Goal: Information Seeking & Learning: Compare options

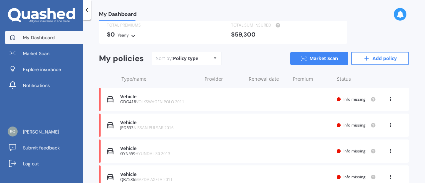
scroll to position [51, 0]
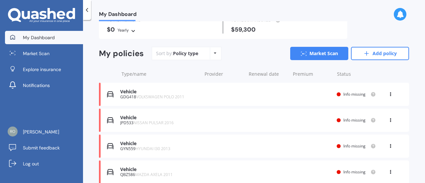
click at [389, 94] on icon at bounding box center [390, 93] width 5 height 4
click at [365, 129] on div "View option View policy Delete" at bounding box center [376, 108] width 66 height 50
click at [388, 96] on div "View option View policy Delete" at bounding box center [391, 94] width 6 height 7
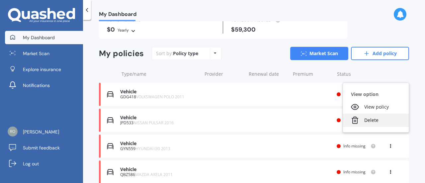
click at [371, 121] on div "Delete" at bounding box center [376, 120] width 66 height 13
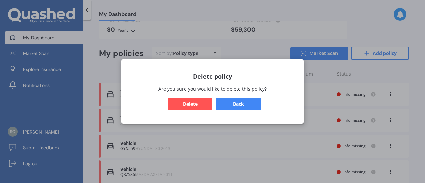
click at [192, 108] on button "Delete" at bounding box center [190, 104] width 45 height 13
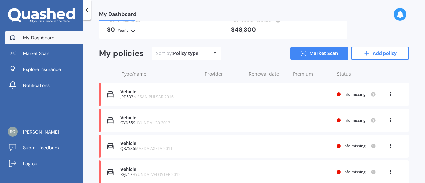
click at [388, 125] on div "Vehicle GYN559 HYUNDAI I30 2013 Renewal date Premium You are paying Yearly Stat…" at bounding box center [254, 120] width 310 height 23
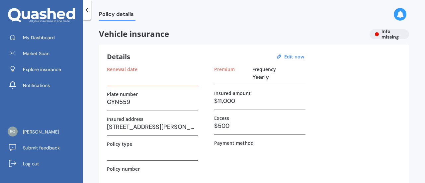
click at [86, 11] on icon at bounding box center [87, 10] width 7 height 7
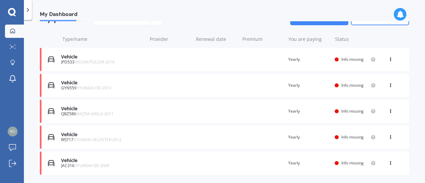
scroll to position [65, 0]
click at [388, 84] on icon at bounding box center [390, 84] width 5 height 4
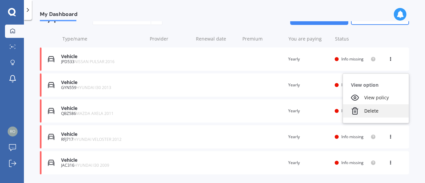
click at [368, 110] on div "Delete" at bounding box center [376, 110] width 66 height 13
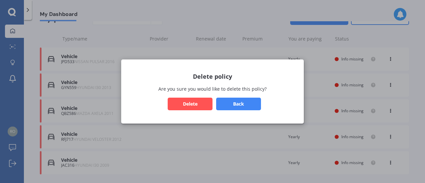
click at [185, 98] on button "Delete" at bounding box center [190, 104] width 45 height 13
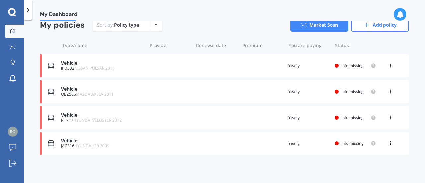
scroll to position [58, 0]
drag, startPoint x: 69, startPoint y: 117, endPoint x: 241, endPoint y: 116, distance: 172.1
click at [241, 116] on div "Vehicle RFJ717 HYUNDAI VELOSTER 2012 Renewal date Premium You are paying Yearly…" at bounding box center [224, 117] width 369 height 23
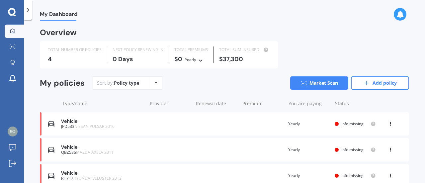
click at [404, 11] on div at bounding box center [400, 14] width 13 height 13
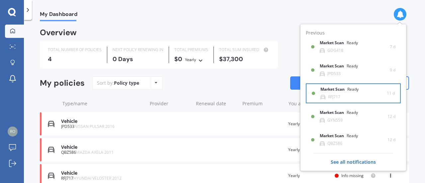
drag, startPoint x: 355, startPoint y: 90, endPoint x: 376, endPoint y: 89, distance: 21.0
click at [376, 89] on div "Market Scan Ready RFJ717" at bounding box center [354, 93] width 66 height 12
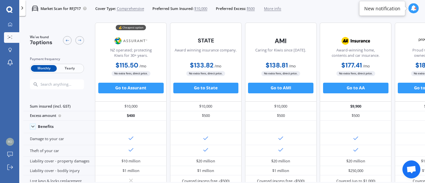
click at [64, 67] on span "Yearly" at bounding box center [70, 68] width 26 height 7
click at [11, 7] on icon at bounding box center [9, 9] width 6 height 6
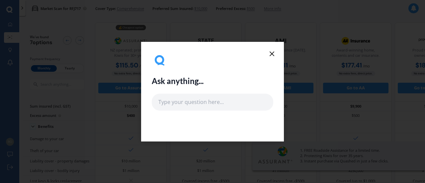
click at [275, 51] on icon at bounding box center [272, 54] width 8 height 8
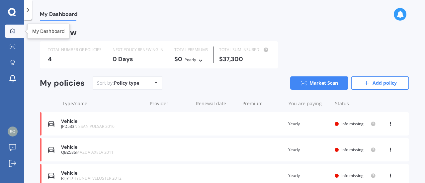
click at [16, 28] on div at bounding box center [13, 31] width 10 height 6
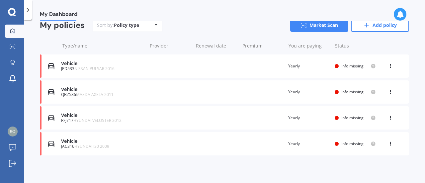
scroll to position [52, 0]
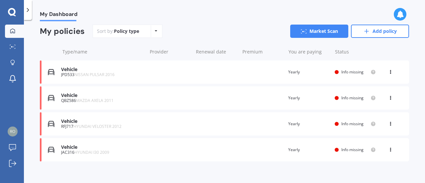
click at [400, 17] on icon at bounding box center [400, 14] width 7 height 7
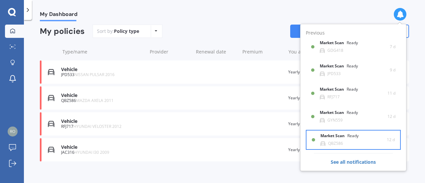
click at [348, 142] on div "Market Scan Ready QBZ586" at bounding box center [354, 140] width 66 height 12
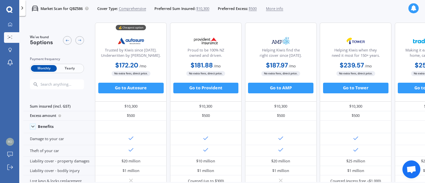
click at [71, 65] on span "Yearly" at bounding box center [70, 68] width 26 height 7
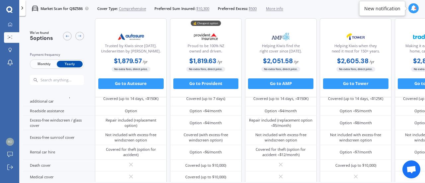
scroll to position [232, 0]
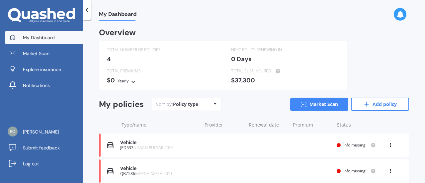
scroll to position [8, 0]
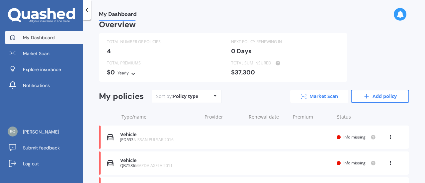
click at [304, 99] on link "Market Scan" at bounding box center [319, 96] width 58 height 13
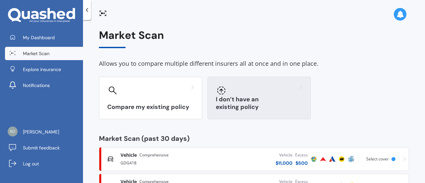
click at [269, 103] on h3 "I don’t have an existing policy" at bounding box center [259, 103] width 87 height 15
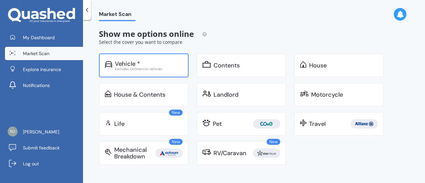
click at [162, 69] on div "Excludes commercial vehicles" at bounding box center [149, 68] width 68 height 3
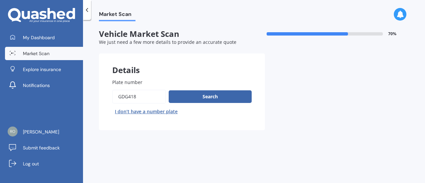
drag, startPoint x: 137, startPoint y: 91, endPoint x: 96, endPoint y: 92, distance: 41.5
click at [96, 92] on div "Market Scan Vehicle Market Scan 70 % We just need a few more details to provide…" at bounding box center [254, 102] width 342 height 163
click at [178, 75] on div "Plate number Search I don’t have a number plate" at bounding box center [182, 97] width 166 height 65
click at [159, 88] on div "Plate number Search I don’t have a number plate" at bounding box center [182, 98] width 140 height 38
click at [157, 91] on input "Plate number" at bounding box center [139, 97] width 54 height 14
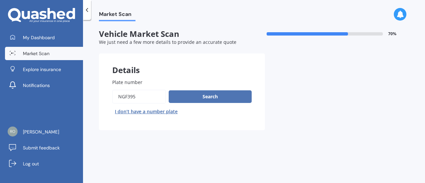
type input "ngf395"
click at [198, 96] on button "Search" at bounding box center [210, 96] width 83 height 13
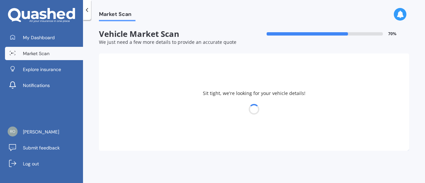
select select "SUZUKI"
select select "SWIFT"
select select "02"
select select "04"
select select "2007"
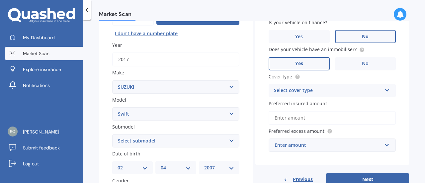
scroll to position [82, 0]
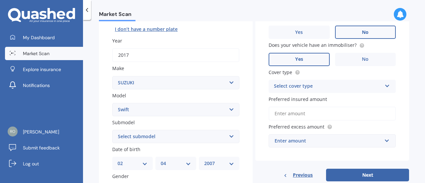
click at [151, 137] on select "Select submodel (All other) Cino Diesel Turbo GA GL GLX GO GP GS GTI LTD RS Hyb…" at bounding box center [175, 136] width 127 height 13
click at [164, 131] on select "Select submodel (All other) Cino Diesel Turbo GA GL GLX GO GP GS GTI LTD RS Hyb…" at bounding box center [175, 136] width 127 height 13
select select "(ALL OTHER)"
click at [112, 130] on select "Select submodel (All other) Cino Diesel Turbo GA GL GLX GO GP GS GTI LTD RS Hyb…" at bounding box center [175, 136] width 127 height 13
click at [169, 65] on div "Plate number Search I don’t have a number plate Year 2017 Make Select make AC A…" at bounding box center [176, 137] width 154 height 309
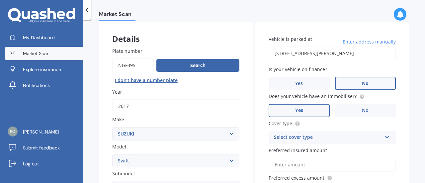
scroll to position [31, 0]
click at [321, 56] on input "[STREET_ADDRESS][PERSON_NAME]" at bounding box center [332, 54] width 127 height 14
type input "[STREET_ADDRESS][PERSON_NAME]"
click at [350, 104] on div "Does your vehicle have an immobiliser? Yes No" at bounding box center [332, 105] width 127 height 24
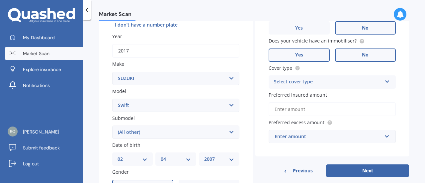
click at [362, 54] on span "No" at bounding box center [365, 55] width 7 height 6
click at [0, 0] on input "No" at bounding box center [0, 0] width 0 height 0
click at [350, 78] on div "Select cover type" at bounding box center [328, 82] width 108 height 8
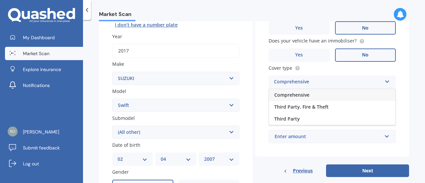
click at [315, 98] on div "Comprehensive" at bounding box center [332, 95] width 127 height 12
click at [316, 102] on div "Preferred insured amount" at bounding box center [332, 103] width 127 height 25
click at [312, 117] on div "Vehicle is parked at 211 Hillcrest Road, Hillcrest, Hamilton 3216 Enter address…" at bounding box center [333, 62] width 154 height 190
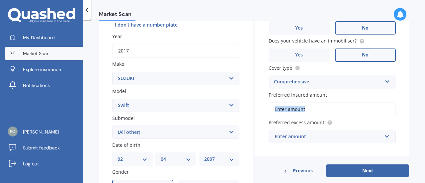
click at [312, 117] on div "Vehicle is parked at 211 Hillcrest Road, Hillcrest, Hamilton 3216 Enter address…" at bounding box center [333, 62] width 154 height 190
click at [332, 111] on input "Preferred insured amount" at bounding box center [332, 109] width 127 height 14
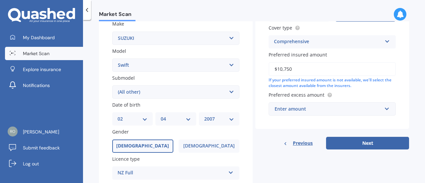
scroll to position [127, 0]
type input "$10,750"
click at [314, 112] on div "Enter amount" at bounding box center [328, 108] width 107 height 7
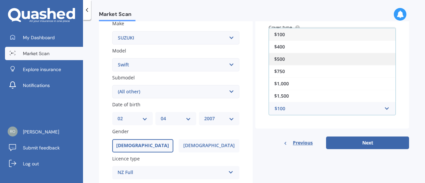
click at [295, 63] on div "$500" at bounding box center [332, 59] width 127 height 12
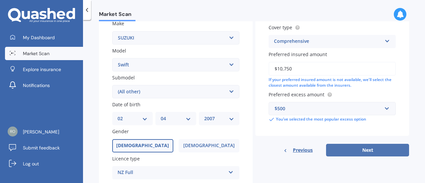
click at [366, 149] on button "Next" at bounding box center [367, 150] width 83 height 13
select select "02"
select select "04"
select select "2007"
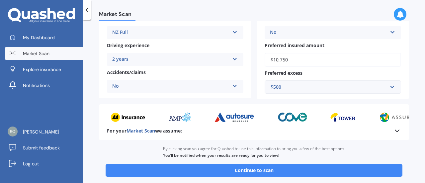
scroll to position [140, 0]
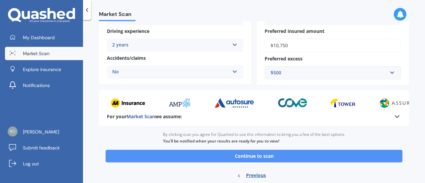
click at [346, 160] on button "Continue to scan" at bounding box center [254, 156] width 297 height 13
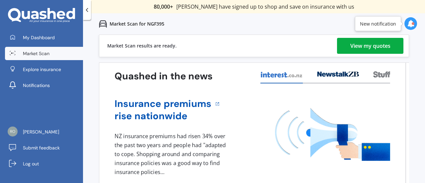
click at [351, 50] on div "View my quotes" at bounding box center [371, 46] width 40 height 16
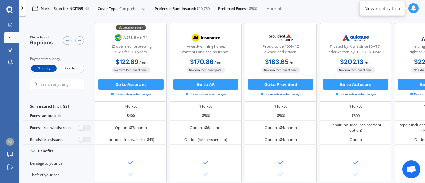
click at [68, 68] on span "Yearly" at bounding box center [70, 68] width 26 height 7
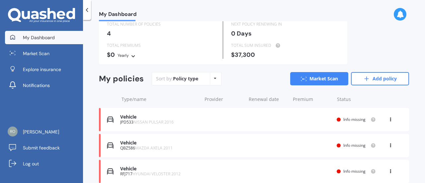
scroll to position [26, 0]
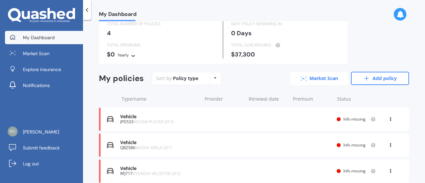
click at [329, 77] on link "Market Scan" at bounding box center [319, 78] width 58 height 13
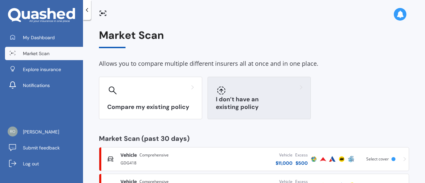
click at [245, 93] on div at bounding box center [259, 90] width 87 height 11
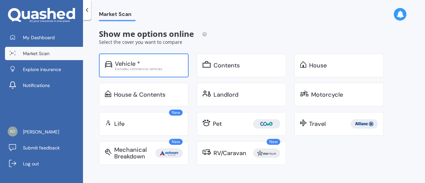
click at [141, 69] on div "Excludes commercial vehicles" at bounding box center [149, 68] width 68 height 3
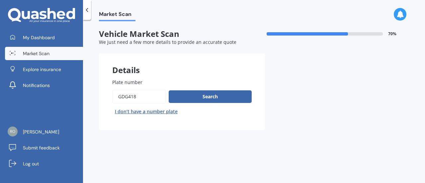
click at [151, 111] on button "I don’t have a number plate" at bounding box center [146, 111] width 68 height 11
select select "02"
select select "04"
select select "2007"
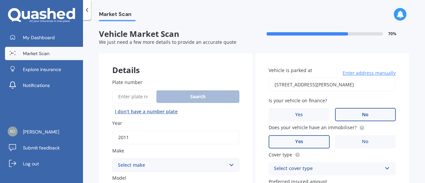
scroll to position [35, 0]
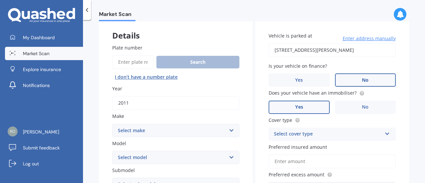
click at [142, 109] on input "2011" at bounding box center [175, 103] width 127 height 14
type input "2016"
click at [158, 137] on select "Select make AC ALFA ROMEO ASTON MARTIN AUDI AUSTIN BEDFORD Bentley BMW BYD CADI…" at bounding box center [175, 130] width 127 height 13
select select "SUBARU"
click at [112, 124] on select "Select make AC ALFA ROMEO ASTON MARTIN AUDI AUSTIN BEDFORD Bentley BMW BYD CADI…" at bounding box center [175, 130] width 127 height 13
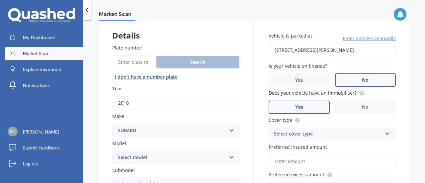
click at [165, 156] on select "Select model BRZ Crosstrek Dex Exiga Forester Impreza Justy Legacy Leone levorg…" at bounding box center [175, 157] width 127 height 13
select select "IMPREZA"
click at [112, 151] on select "Select model BRZ Crosstrek Dex Exiga Forester Impreza Justy Legacy Leone levorg…" at bounding box center [175, 157] width 127 height 13
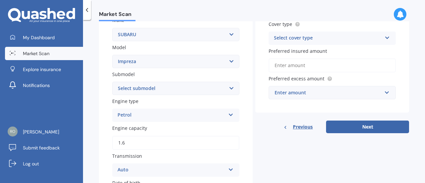
scroll to position [133, 0]
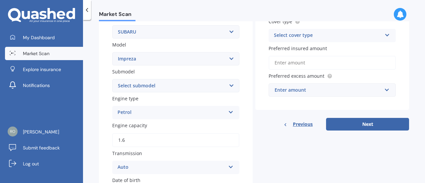
click at [147, 118] on div "Petrol Petrol Diesel EV Hybrid" at bounding box center [175, 112] width 127 height 13
click at [140, 127] on div "Petrol" at bounding box center [176, 126] width 127 height 12
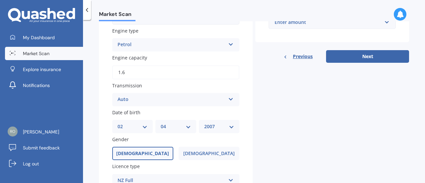
scroll to position [202, 0]
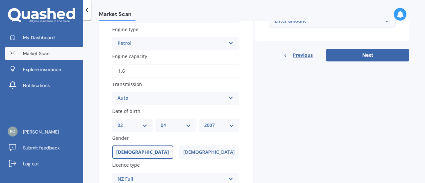
click at [156, 97] on div "Auto" at bounding box center [172, 98] width 108 height 8
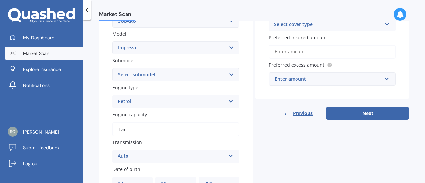
scroll to position [144, 0]
click at [160, 75] on select "Select submodel (All other turbo) 2.0i 2.0i Luxury 2.0i S Edition 2.0R 2.0R Spo…" at bounding box center [175, 74] width 127 height 13
select select "SPORT 1.6 I-L"
click at [112, 69] on select "Select submodel (All other turbo) 2.0i 2.0i Luxury 2.0i S Edition 2.0R 2.0R Spo…" at bounding box center [175, 74] width 127 height 13
click at [176, 72] on select "Select submodel (All other turbo) 2.0i 2.0i Luxury 2.0i S Edition 2.0R 2.0R Spo…" at bounding box center [175, 74] width 127 height 13
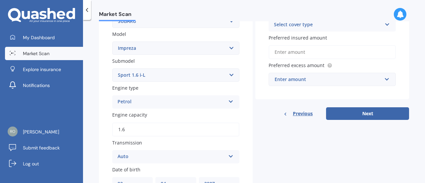
click at [112, 69] on select "Select submodel (All other turbo) 2.0i 2.0i Luxury 2.0i S Edition 2.0R 2.0R Spo…" at bounding box center [175, 74] width 127 height 13
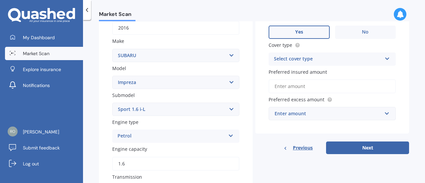
scroll to position [43, 0]
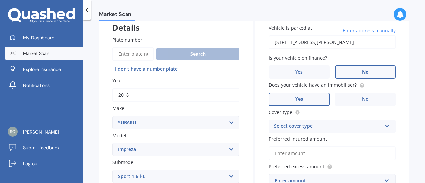
click at [348, 49] on input "[STREET_ADDRESS][PERSON_NAME]" at bounding box center [332, 42] width 127 height 14
type input "[STREET_ADDRESS][PERSON_NAME]"
click at [347, 100] on label "No" at bounding box center [365, 99] width 61 height 13
click at [0, 0] on input "No" at bounding box center [0, 0] width 0 height 0
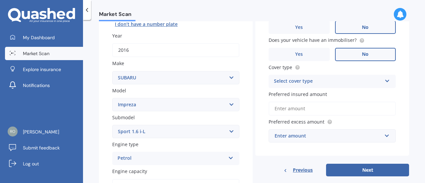
scroll to position [88, 0]
click at [318, 86] on div "Select cover type Comprehensive Third Party, Fire & Theft Third Party" at bounding box center [332, 80] width 127 height 13
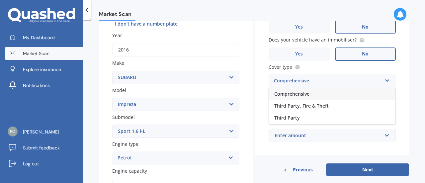
click at [305, 97] on span "Comprehensive" at bounding box center [291, 94] width 35 height 6
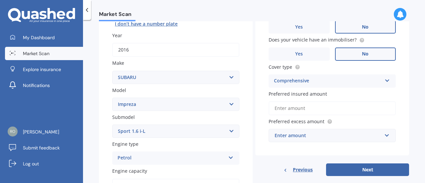
click at [313, 103] on input "Preferred insured amount" at bounding box center [332, 108] width 127 height 14
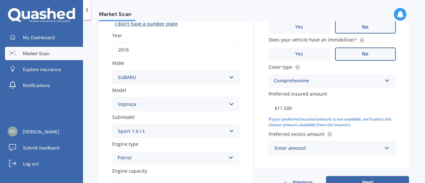
type input "$11,500"
click at [300, 145] on div "Enter amount" at bounding box center [328, 148] width 107 height 7
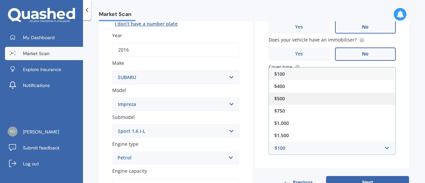
click at [291, 99] on div "$500" at bounding box center [332, 98] width 127 height 12
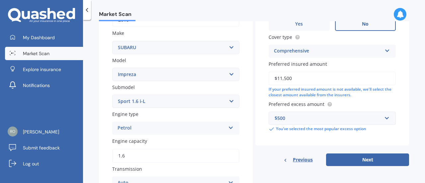
scroll to position [133, 0]
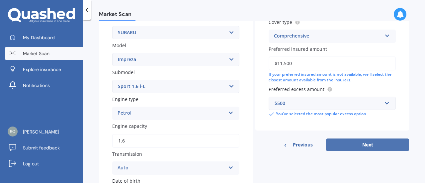
click at [362, 146] on button "Next" at bounding box center [367, 145] width 83 height 13
select select "02"
select select "04"
select select "2007"
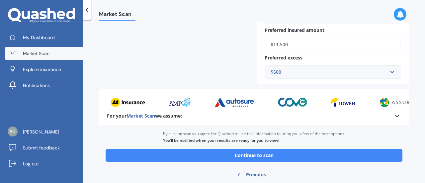
scroll to position [296, 0]
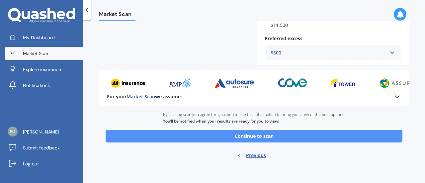
click at [284, 139] on button "Continue to scan" at bounding box center [254, 136] width 297 height 13
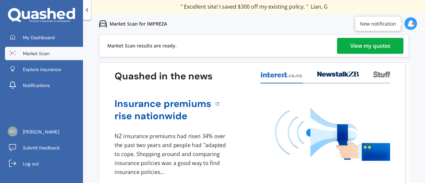
click at [351, 44] on div "View my quotes" at bounding box center [371, 46] width 40 height 16
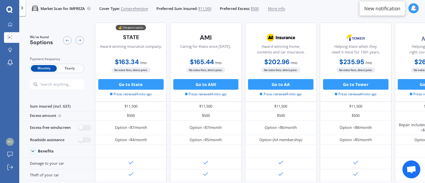
click at [68, 68] on span "Yearly" at bounding box center [70, 68] width 26 height 7
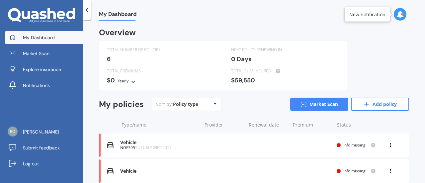
click at [324, 112] on div "My policies Sort by: Policy type Policy type Alphabetical Date added Renewing n…" at bounding box center [254, 107] width 310 height 19
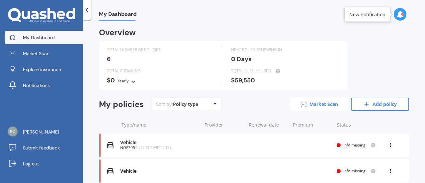
click at [326, 110] on link "Market Scan" at bounding box center [319, 104] width 58 height 13
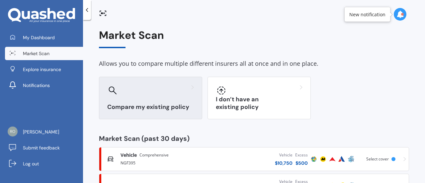
click at [160, 83] on div "Compare my existing policy" at bounding box center [150, 98] width 103 height 43
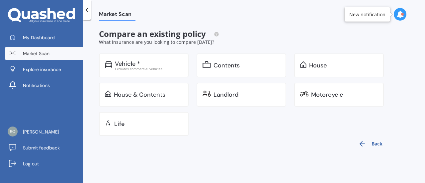
click at [368, 145] on button "Back" at bounding box center [371, 144] width 32 height 16
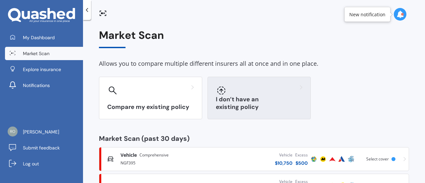
click at [279, 100] on div "I don’t have an existing policy" at bounding box center [259, 98] width 103 height 43
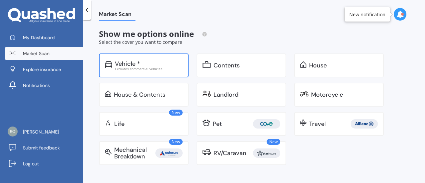
click at [162, 65] on div "Vehicle *" at bounding box center [149, 63] width 68 height 7
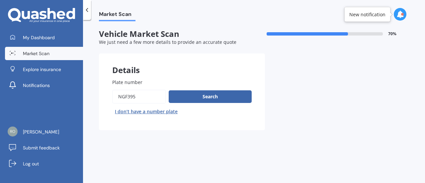
drag, startPoint x: 149, startPoint y: 93, endPoint x: 78, endPoint y: 102, distance: 71.7
click at [78, 102] on div "My Dashboard Market Scan Explore insurance Notifications Robert Davies Submit f…" at bounding box center [212, 91] width 425 height 183
type input "jpd533"
click at [200, 99] on button "Search" at bounding box center [210, 96] width 83 height 13
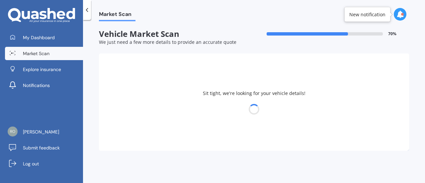
select select "NISSAN"
select select "PULSAR"
select select "02"
select select "04"
select select "2007"
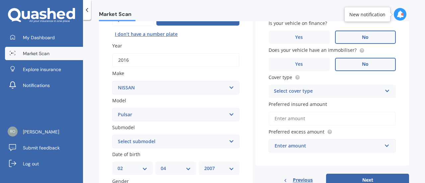
scroll to position [77, 0]
click at [161, 147] on select "Select submodel (All other) DX EXA Turbo GL GLI GT GTi GTi-R GX GXE LS LX Plus …" at bounding box center [175, 141] width 127 height 13
click at [154, 114] on select "Select model 1200 180SX 200SX 300ZX 350Z 370Z Ad Altima ARIYA Atlas Avenir Basa…" at bounding box center [175, 114] width 127 height 13
click at [149, 148] on select "Select submodel (All other) DX EXA Turbo GL GLI GT GTi GTi-R GX GXE LS LX Plus …" at bounding box center [175, 141] width 127 height 13
select select "(ALL OTHER)"
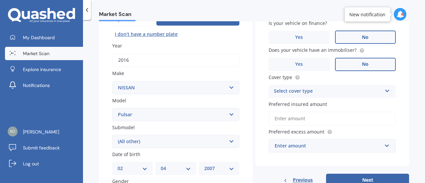
click at [112, 135] on select "Select submodel (All other) DX EXA Turbo GL GLI GT GTi GTi-R GX GXE LS LX Plus …" at bounding box center [175, 141] width 127 height 13
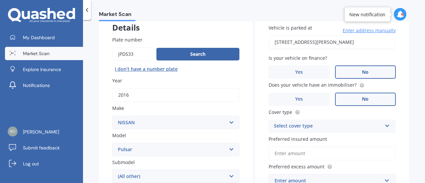
scroll to position [41, 0]
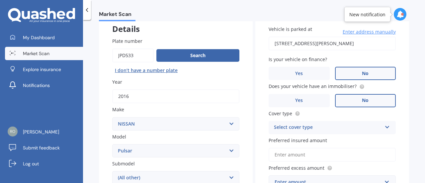
click at [316, 42] on input "211 Hillcrest Road, Hillcrest, Hamilton 3216" at bounding box center [332, 44] width 127 height 14
type input "211 Hillcrest Road, Hillcrest, Hamilton 3216"
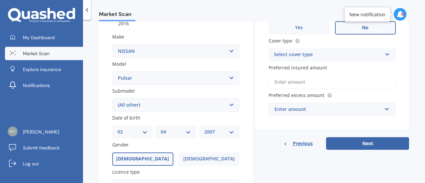
scroll to position [115, 0]
click at [300, 58] on div "Select cover type" at bounding box center [328, 54] width 108 height 8
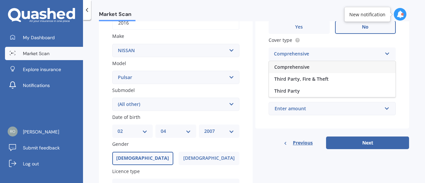
click at [297, 69] on span "Comprehensive" at bounding box center [291, 67] width 35 height 6
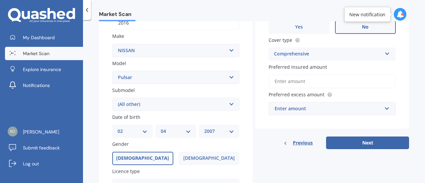
click at [304, 77] on input "Preferred insured amount" at bounding box center [332, 81] width 127 height 14
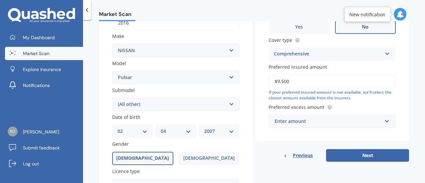
type input "$9,500"
click at [322, 125] on div "Enter amount" at bounding box center [328, 121] width 107 height 7
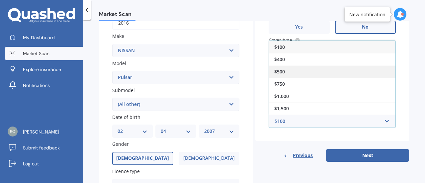
click at [303, 65] on div "$500" at bounding box center [332, 71] width 127 height 12
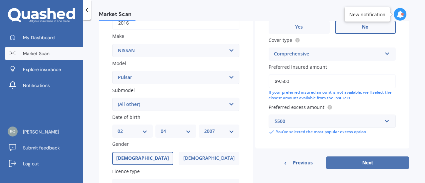
click at [363, 167] on button "Next" at bounding box center [367, 162] width 83 height 13
select select "02"
select select "04"
select select "2007"
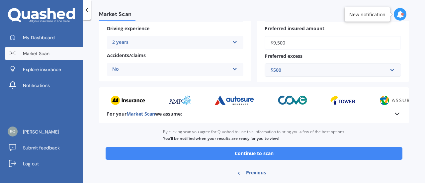
scroll to position [160, 0]
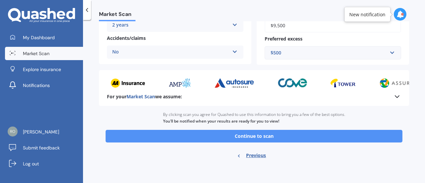
click at [273, 133] on button "Continue to scan" at bounding box center [254, 136] width 297 height 13
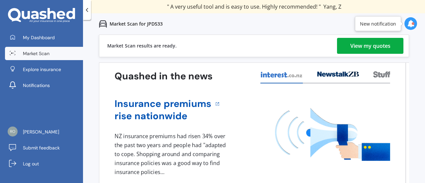
click at [344, 46] on link "View my quotes" at bounding box center [370, 46] width 66 height 16
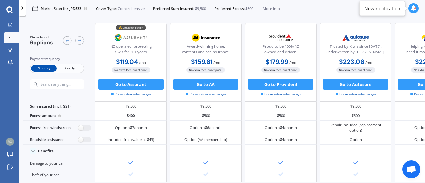
scroll to position [28, 0]
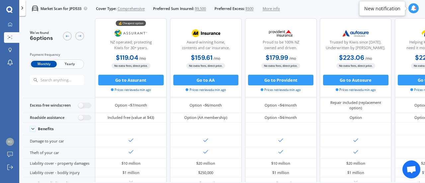
click at [71, 65] on span "Yearly" at bounding box center [70, 64] width 26 height 7
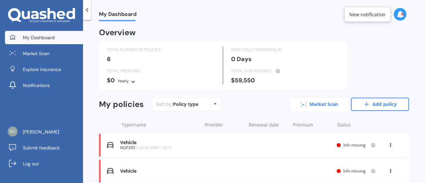
click at [305, 102] on link "Market Scan" at bounding box center [319, 104] width 58 height 13
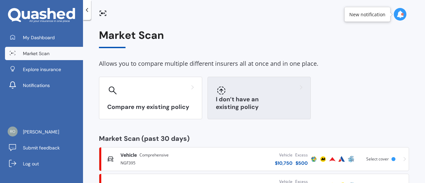
click at [266, 87] on div at bounding box center [259, 90] width 87 height 11
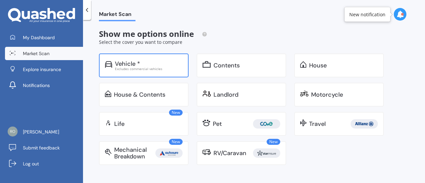
click at [168, 66] on div "Vehicle *" at bounding box center [149, 63] width 68 height 7
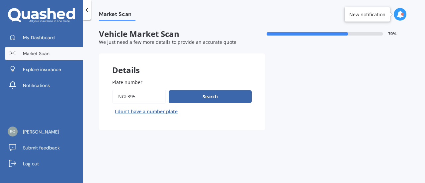
drag, startPoint x: 133, startPoint y: 103, endPoint x: 75, endPoint y: 105, distance: 58.5
click at [75, 105] on div "My Dashboard Market Scan Explore insurance Notifications [PERSON_NAME] Submit f…" at bounding box center [212, 91] width 425 height 183
type input "gmw204"
click at [223, 95] on button "Search" at bounding box center [210, 96] width 83 height 13
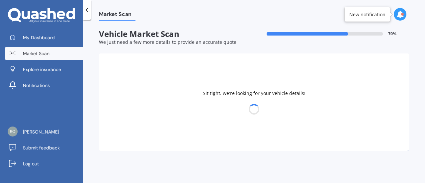
select select "SUZUKI"
select select "SWIFT"
select select "02"
select select "04"
select select "2007"
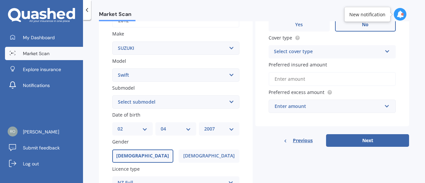
scroll to position [117, 0]
click at [196, 107] on select "Select submodel (All other) Cino Diesel Turbo GA GL GLX GO GP GS GTI LTD RS Hyb…" at bounding box center [175, 101] width 127 height 13
select select "SPORT 1.6"
click at [112, 95] on select "Select submodel (All other) Cino Diesel Turbo GA GL GLX GO GP GS GTI LTD RS Hyb…" at bounding box center [175, 101] width 127 height 13
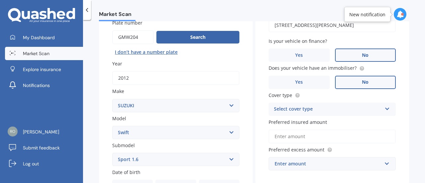
scroll to position [40, 0]
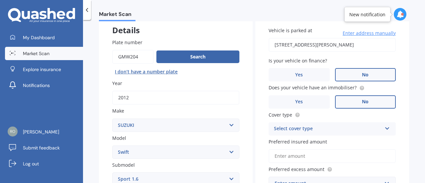
click at [339, 43] on input "[STREET_ADDRESS][PERSON_NAME]" at bounding box center [332, 45] width 127 height 14
type input "[STREET_ADDRESS][PERSON_NAME]"
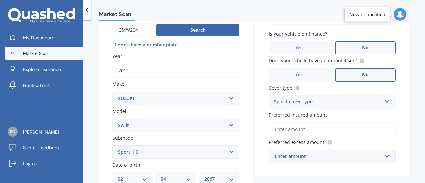
scroll to position [67, 0]
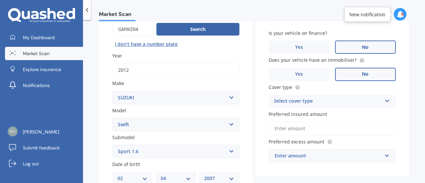
click at [308, 103] on div "Select cover type" at bounding box center [328, 101] width 108 height 8
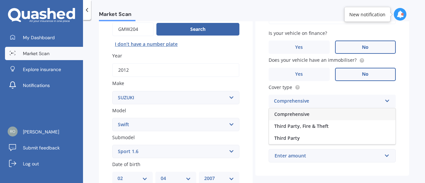
click at [289, 118] on div "Comprehensive" at bounding box center [332, 114] width 127 height 12
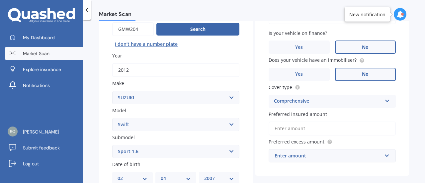
click at [314, 124] on input "Preferred insured amount" at bounding box center [332, 129] width 127 height 14
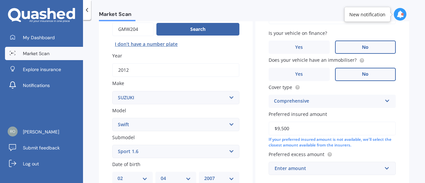
scroll to position [108, 0]
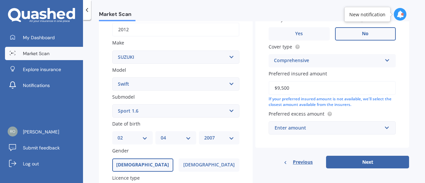
type input "$9,500"
click at [309, 129] on div "Enter amount" at bounding box center [328, 127] width 107 height 7
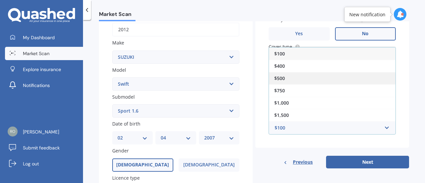
click at [287, 74] on div "$500" at bounding box center [332, 78] width 127 height 12
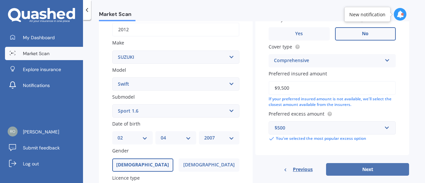
click at [366, 173] on button "Next" at bounding box center [367, 169] width 83 height 13
select select "02"
select select "04"
select select "2007"
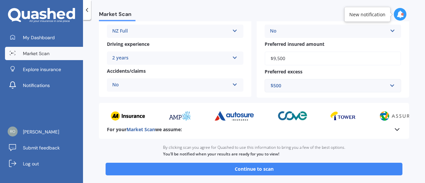
scroll to position [156, 0]
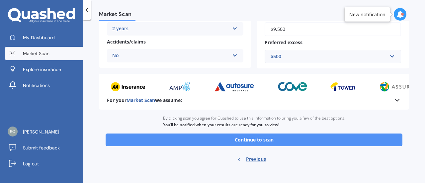
click at [357, 138] on button "Continue to scan" at bounding box center [254, 140] width 297 height 13
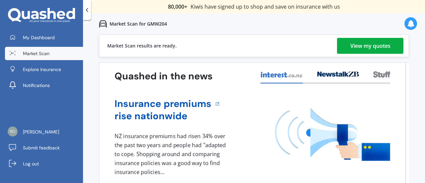
click at [358, 55] on div "Market Scan results are ready. View my quotes" at bounding box center [254, 46] width 310 height 23
click at [374, 47] on div "View my quotes" at bounding box center [371, 46] width 40 height 16
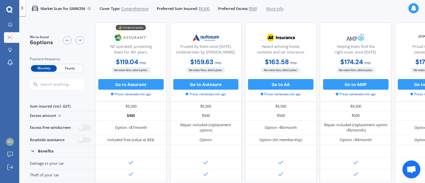
click at [69, 68] on span "Yearly" at bounding box center [70, 68] width 26 height 7
